Goal: Transaction & Acquisition: Purchase product/service

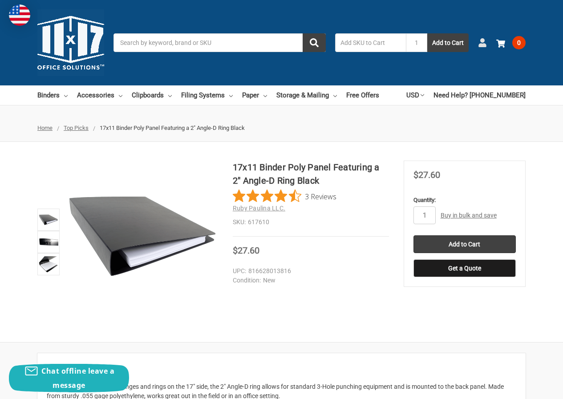
click at [479, 45] on icon at bounding box center [482, 42] width 9 height 9
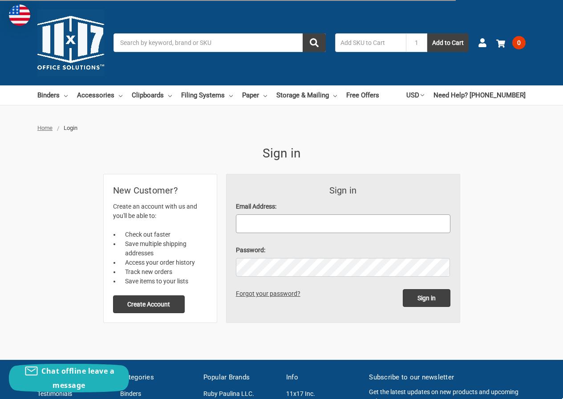
click at [273, 227] on input "Email Address:" at bounding box center [343, 224] width 215 height 19
paste input "[EMAIL_ADDRESS][DOMAIN_NAME]"
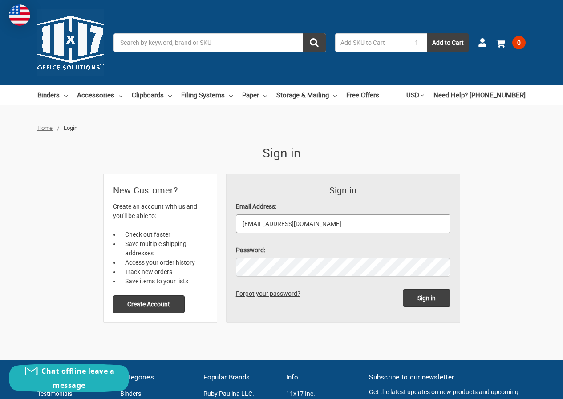
type input "[EMAIL_ADDRESS][DOMAIN_NAME]"
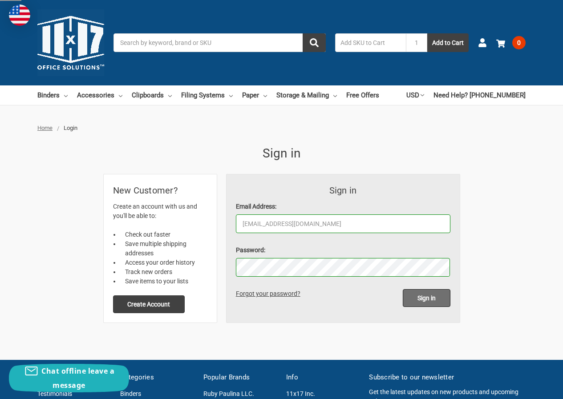
click at [413, 297] on input "Sign in" at bounding box center [427, 298] width 48 height 18
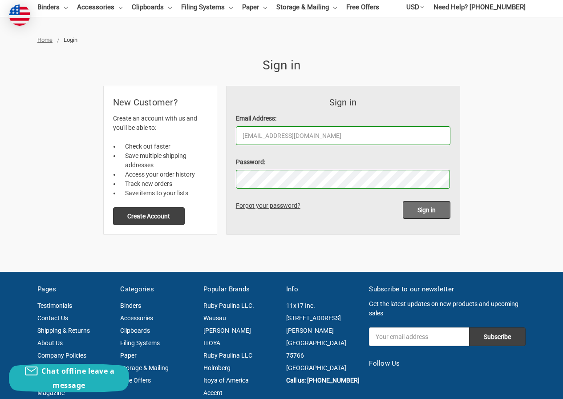
scroll to position [89, 0]
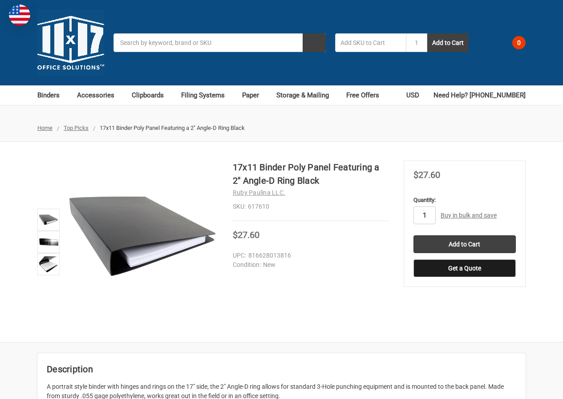
drag, startPoint x: 427, startPoint y: 212, endPoint x: 421, endPoint y: 213, distance: 6.7
click at [421, 213] on input "1" at bounding box center [425, 216] width 22 height 18
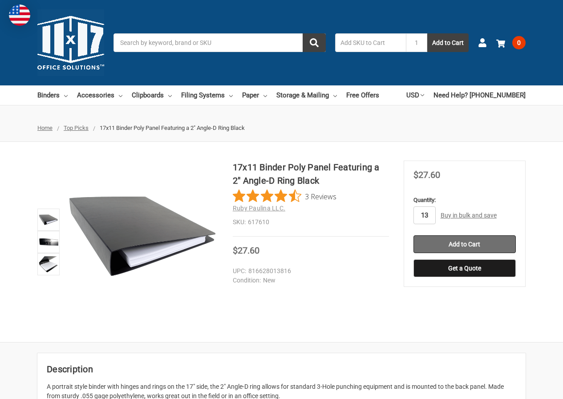
type input "13"
click at [464, 246] on input "Add to Cart" at bounding box center [465, 244] width 102 height 18
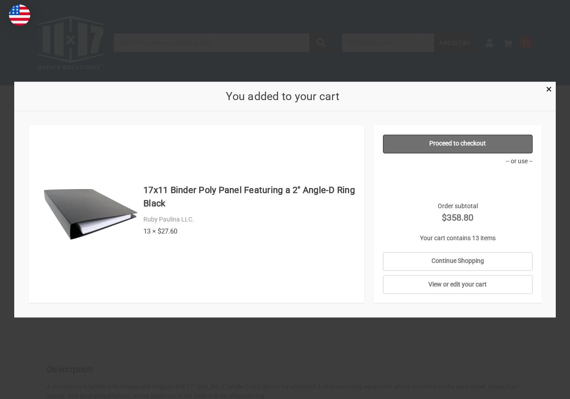
click at [470, 142] on link "Proceed to checkout" at bounding box center [457, 143] width 149 height 19
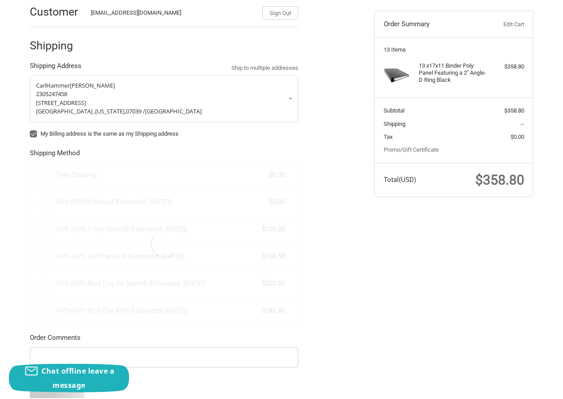
scroll to position [173, 0]
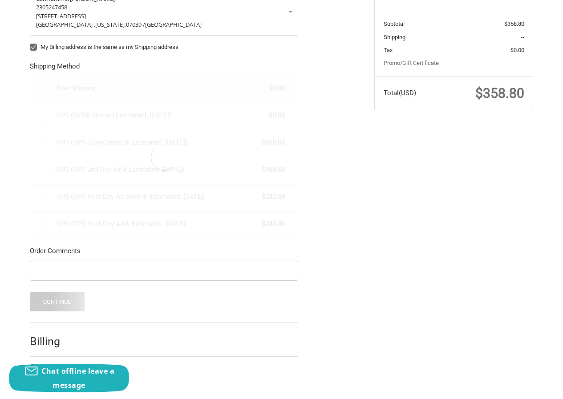
radio input "true"
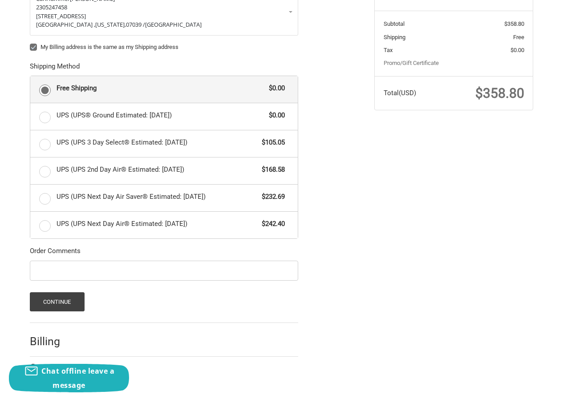
click at [33, 52] on div "My Billing address is the same as my Shipping address" at bounding box center [164, 49] width 268 height 12
click at [33, 48] on label "My Billing address is the same as my Shipping address" at bounding box center [164, 47] width 268 height 7
click at [30, 43] on input "My Billing address is the same as my Shipping address" at bounding box center [30, 43] width 0 height 0
checkbox input "false"
click at [75, 300] on button "Continue" at bounding box center [57, 301] width 55 height 19
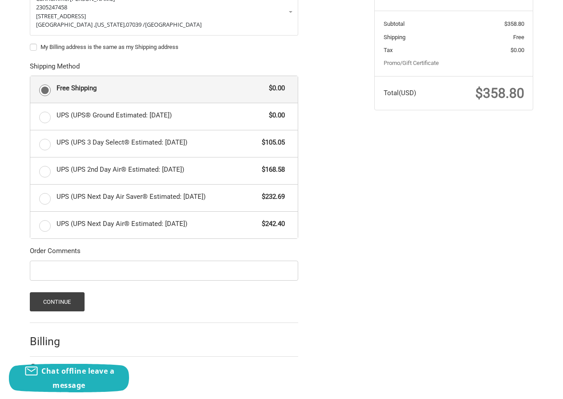
scroll to position [0, 0]
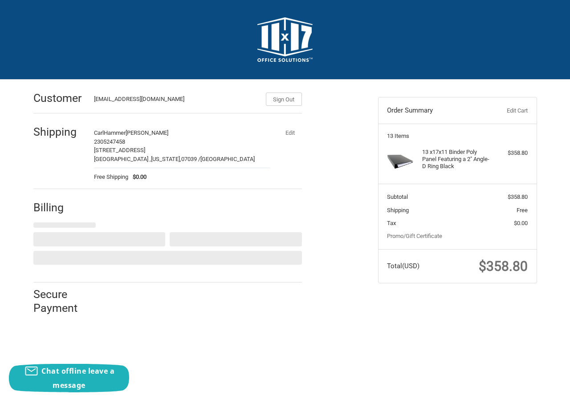
select select "US"
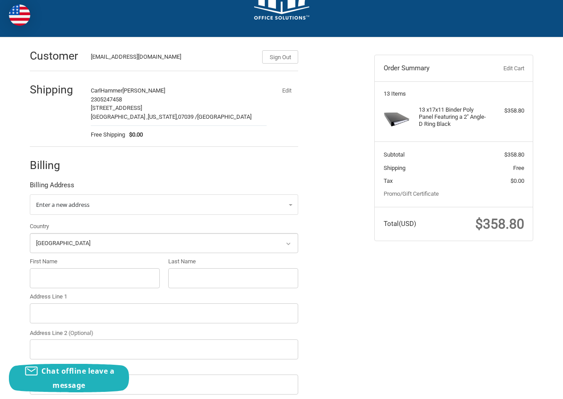
scroll to position [89, 0]
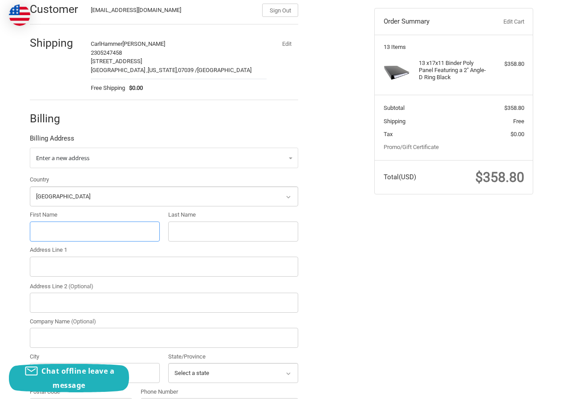
click at [64, 230] on input "First Name" at bounding box center [95, 232] width 130 height 20
paste input "Janet Wiggon"
drag, startPoint x: 55, startPoint y: 231, endPoint x: 101, endPoint y: 231, distance: 46.3
click at [101, 231] on input "Janet Wiggon" at bounding box center [95, 232] width 130 height 20
click at [54, 228] on input "Janet Wiggon" at bounding box center [95, 232] width 130 height 20
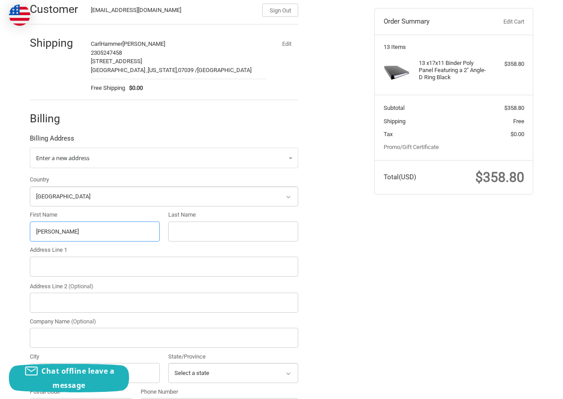
drag, startPoint x: 52, startPoint y: 233, endPoint x: 118, endPoint y: 232, distance: 66.8
click at [118, 232] on input "Janet Wiggon" at bounding box center [95, 232] width 130 height 20
type input "Janet"
click at [196, 237] on input "Last Name" at bounding box center [233, 232] width 130 height 20
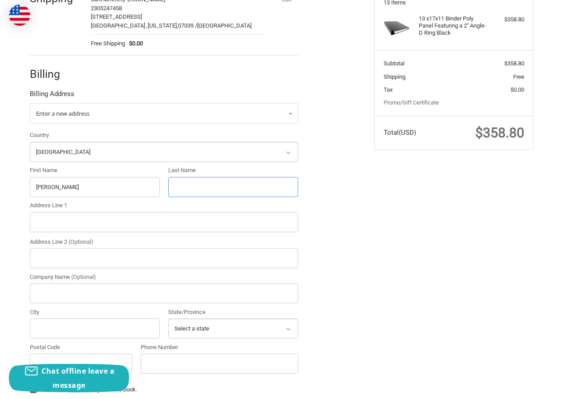
paste input "Wiggon"
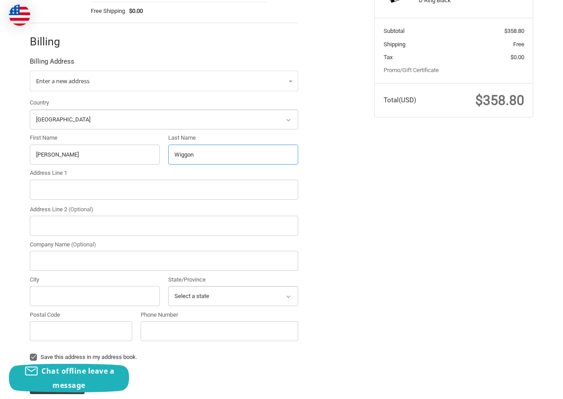
scroll to position [223, 0]
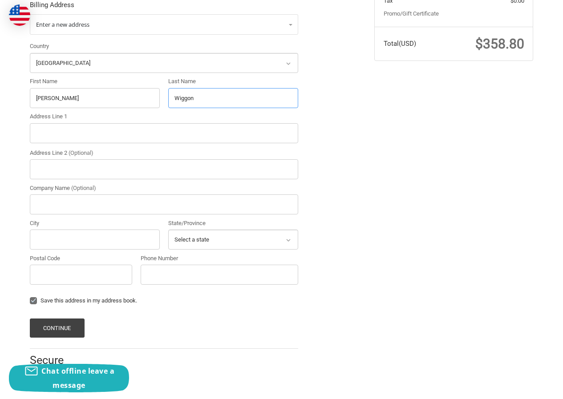
type input "Wiggon"
click at [62, 142] on input "Address Line 1" at bounding box center [164, 133] width 268 height 20
paste input "41 Kirkland Road, Rochester, New York, 14611"
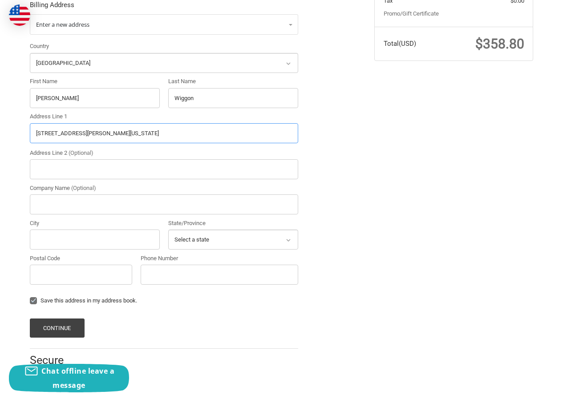
scroll to position [223, 0]
click at [142, 125] on input "41 Kirkland Road, Rochester, New York, 14611" at bounding box center [164, 133] width 268 height 20
type input "41 Kirkland Road, Rochester, New York,"
click at [95, 275] on input "Postal Code" at bounding box center [81, 274] width 102 height 20
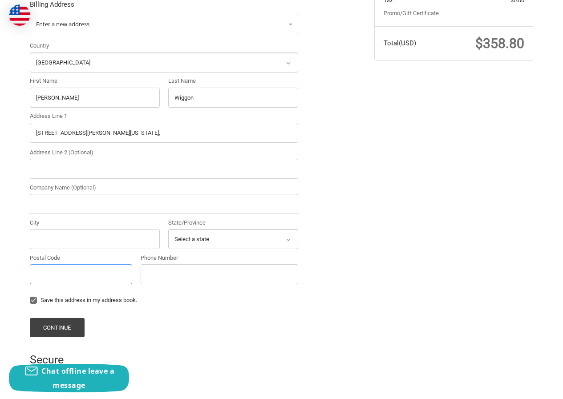
paste input "14611"
type input "14611"
drag, startPoint x: 112, startPoint y: 133, endPoint x: 218, endPoint y: 139, distance: 106.1
click at [218, 139] on input "41 Kirkland Road, Rochester, New York," at bounding box center [164, 133] width 268 height 20
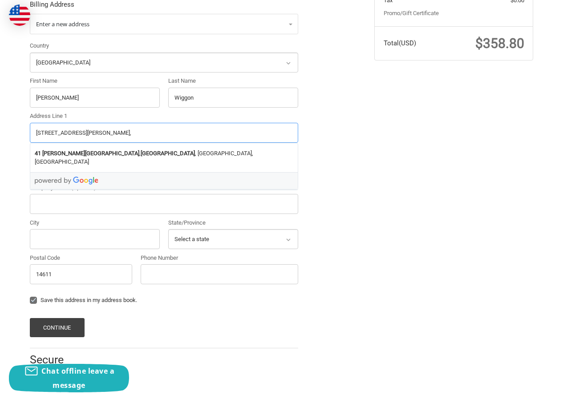
click at [98, 132] on input "41 Kirkland Road, Rochester," at bounding box center [164, 133] width 268 height 20
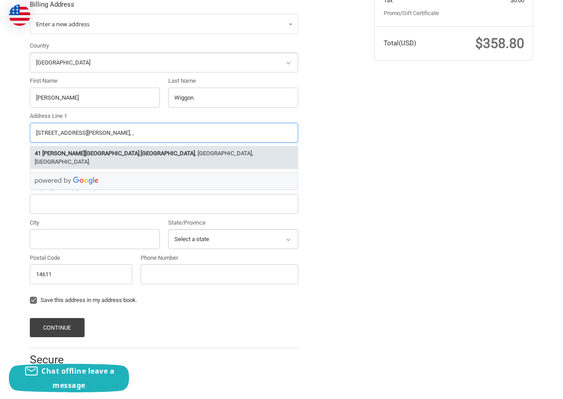
type input "41 Kirkland Road, ,"
click at [0, 183] on div "Customer CarlHammer5@hotmail.com Sign Out Shipping CarlHammer John Adams 230524…" at bounding box center [281, 124] width 563 height 534
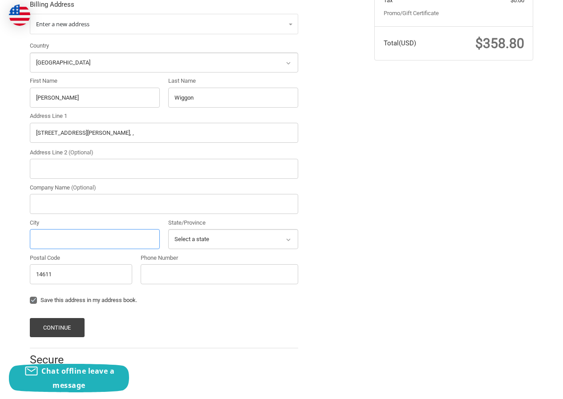
click at [45, 231] on input "City" at bounding box center [95, 239] width 130 height 20
paste input "Rochester"
type input "Rochester"
click at [88, 128] on input "41 Kirkland Road, ," at bounding box center [164, 133] width 268 height 20
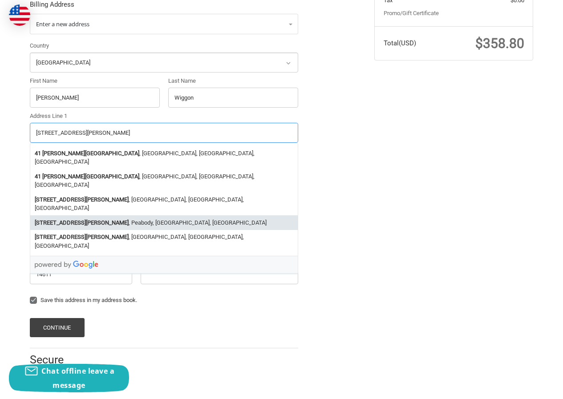
type input "41 Kirkland Road"
click at [405, 204] on div "Customer CarlHammer5@hotmail.com Sign Out Shipping CarlHammer John Adams 230524…" at bounding box center [282, 124] width 534 height 534
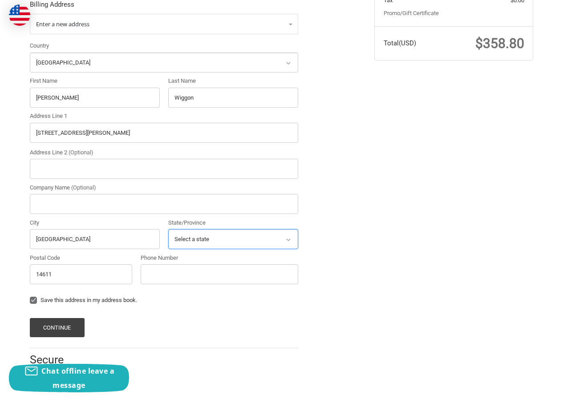
click at [191, 244] on select "Select a state Alabama Alaska American Samoa Arizona Arkansas Armed Forces Amer…" at bounding box center [233, 239] width 130 height 20
select select "NY"
click at [168, 229] on select "Select a state Alabama Alaska American Samoa Arizona Arkansas Armed Forces Amer…" at bounding box center [233, 239] width 130 height 20
click at [176, 278] on input "Phone Number" at bounding box center [220, 274] width 158 height 20
type input "23065252121"
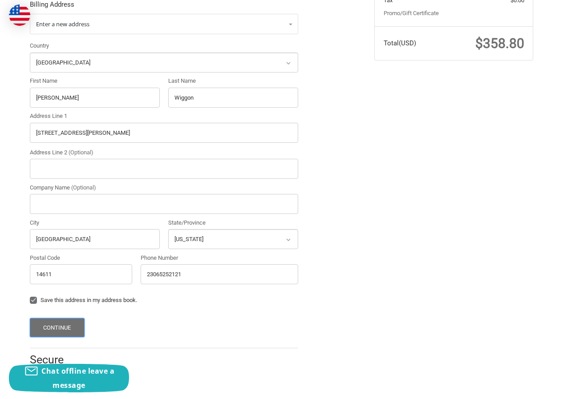
click at [81, 323] on button "Continue" at bounding box center [57, 327] width 55 height 19
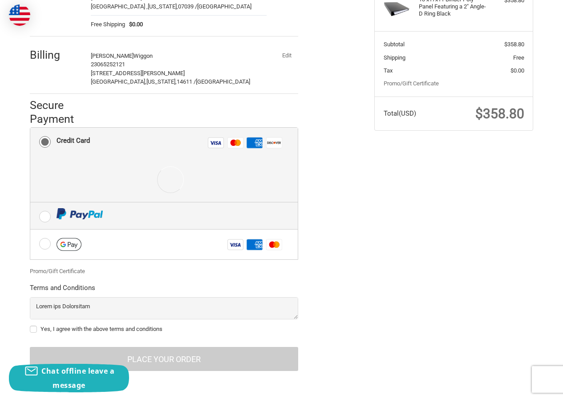
scroll to position [154, 0]
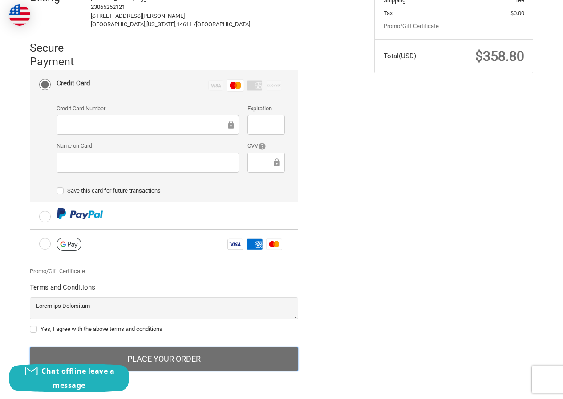
click at [166, 351] on button "Place Your Order" at bounding box center [164, 359] width 268 height 24
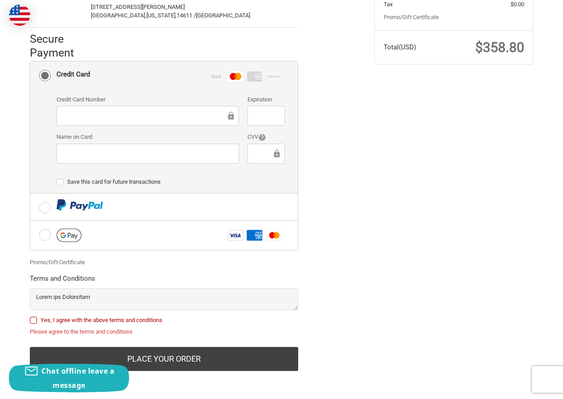
click at [79, 318] on label "Yes, I agree with the above terms and conditions" at bounding box center [164, 320] width 268 height 7
click at [30, 317] on input "Yes, I agree with the above terms and conditions" at bounding box center [30, 316] width 0 height 0
checkbox input "true"
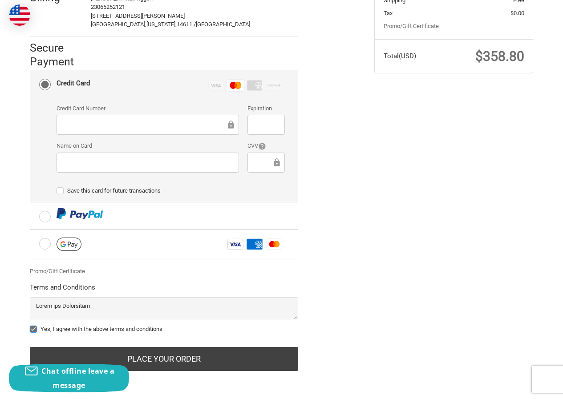
scroll to position [211, 0]
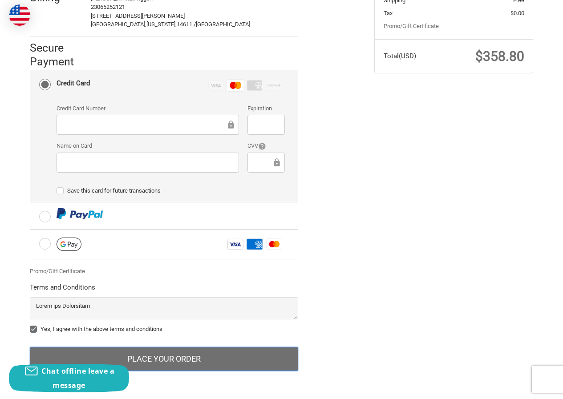
click at [162, 364] on button "Place Your Order" at bounding box center [164, 359] width 268 height 24
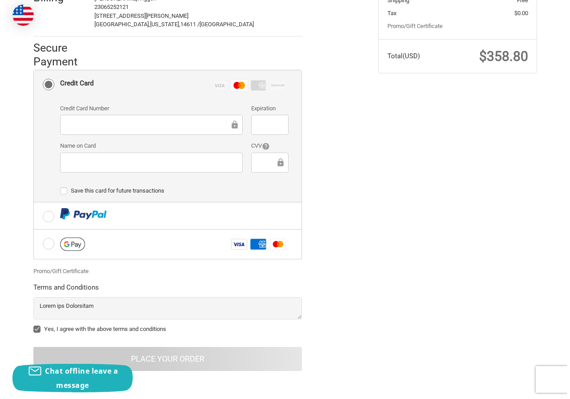
scroll to position [0, 0]
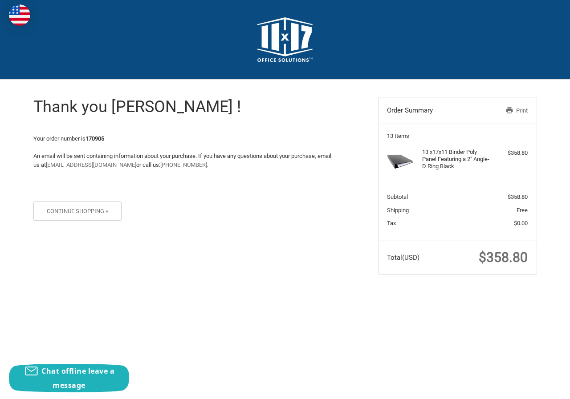
click at [98, 137] on strong "170905" at bounding box center [94, 138] width 19 height 7
copy strong "170905"
click at [496, 256] on span "$358.80" at bounding box center [503, 258] width 49 height 16
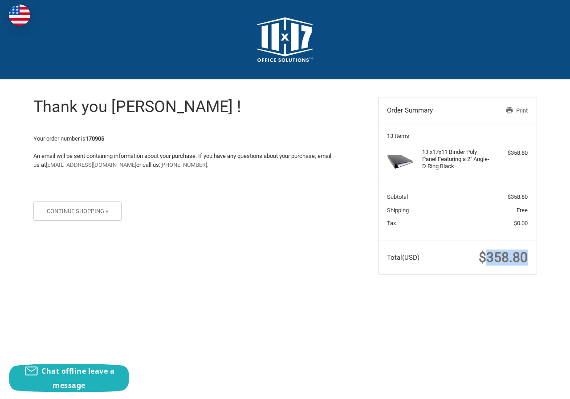
copy span "358.80"
